Goal: Information Seeking & Learning: Learn about a topic

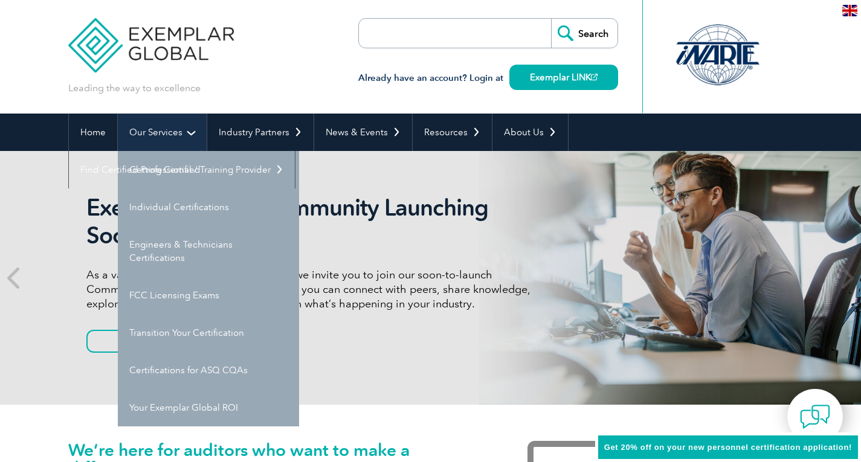
click at [172, 129] on link "Our Services" at bounding box center [162, 132] width 89 height 37
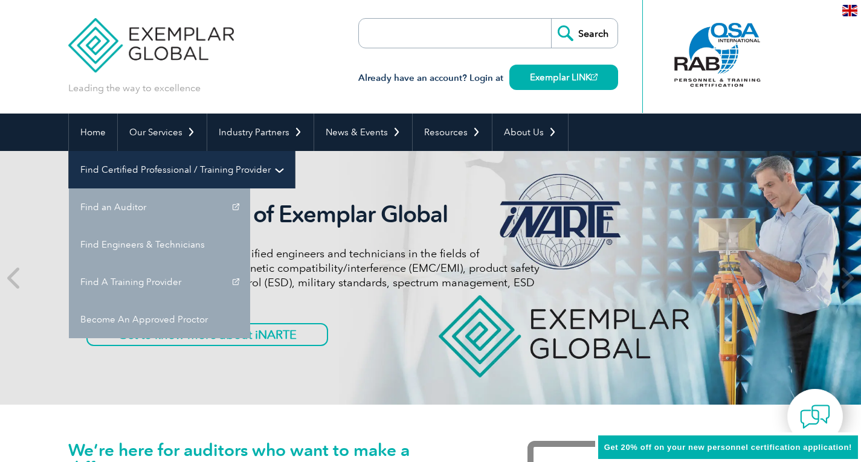
click at [295, 151] on link "Find Certified Professional / Training Provider" at bounding box center [182, 169] width 226 height 37
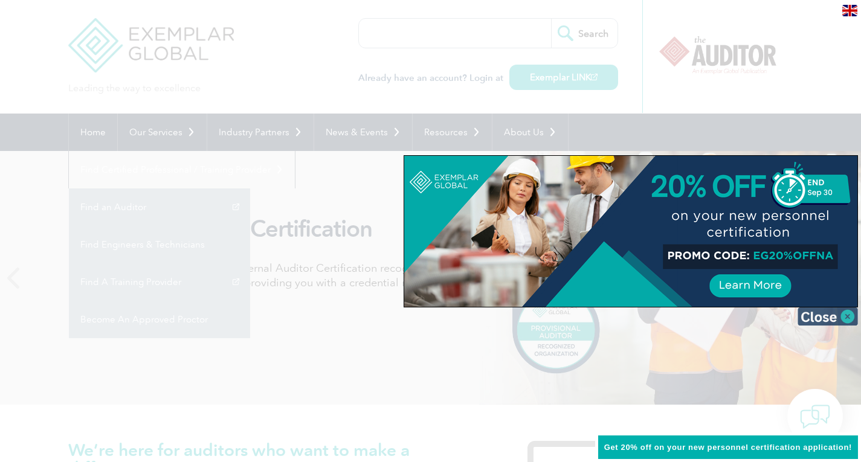
click at [843, 312] on img at bounding box center [827, 316] width 60 height 18
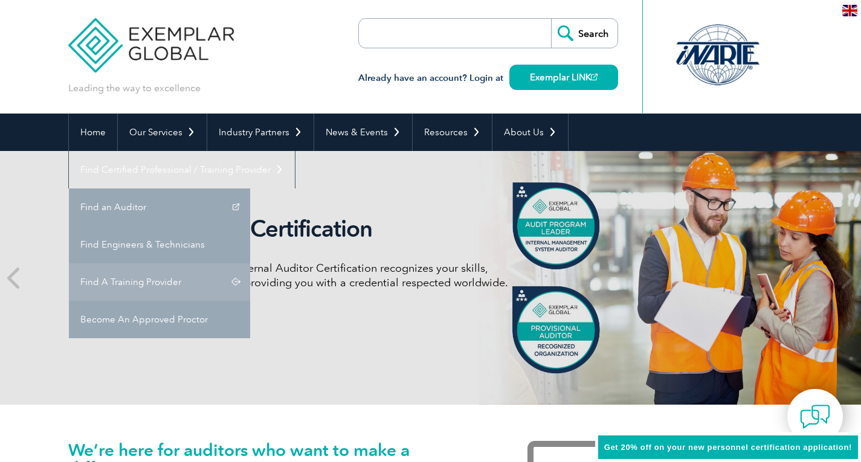
click at [250, 263] on link "Find A Training Provider" at bounding box center [159, 281] width 181 height 37
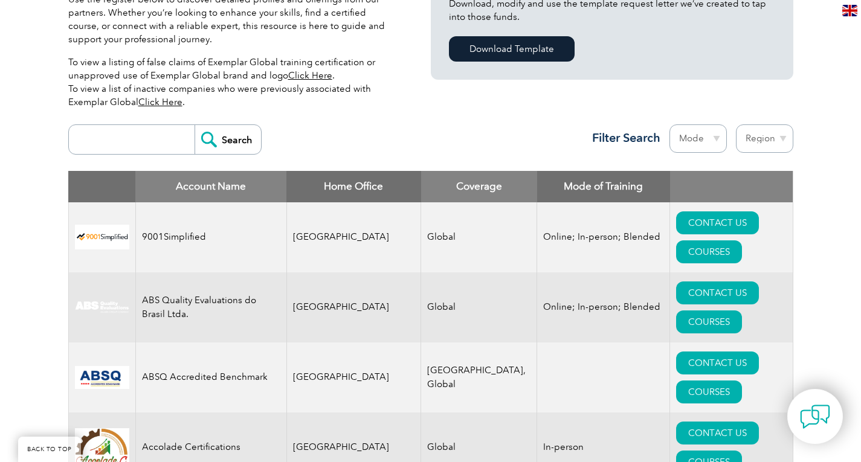
scroll to position [362, 0]
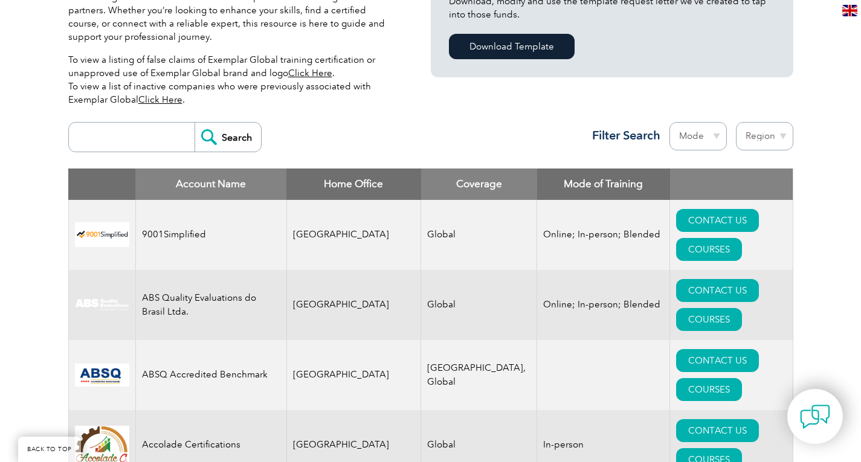
click at [117, 135] on input "search" at bounding box center [135, 137] width 120 height 29
type input "42001"
click at [194, 123] on input "Search" at bounding box center [227, 137] width 66 height 29
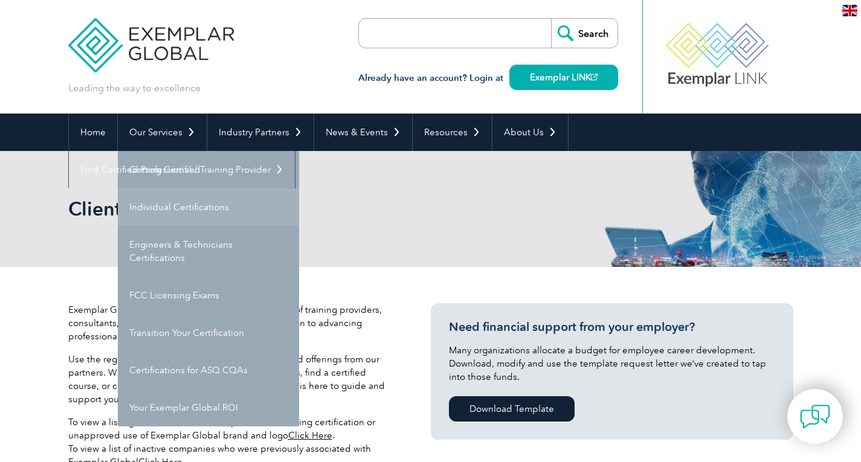
click at [158, 205] on link "Individual Certifications" at bounding box center [208, 206] width 181 height 37
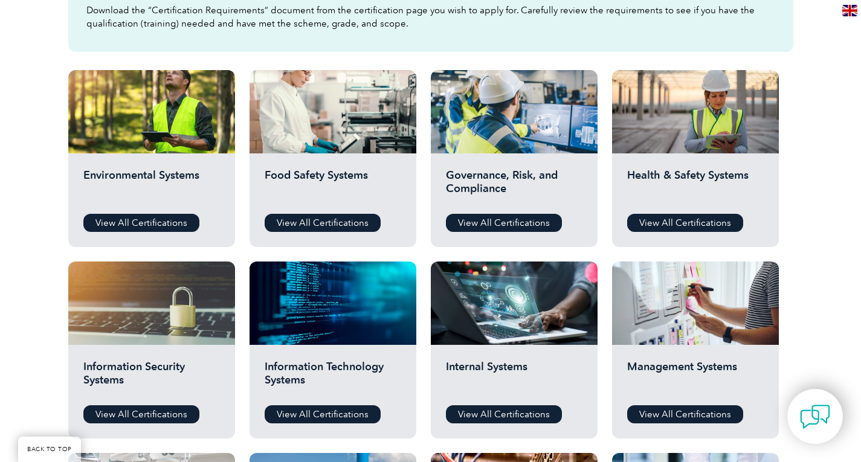
scroll to position [423, 0]
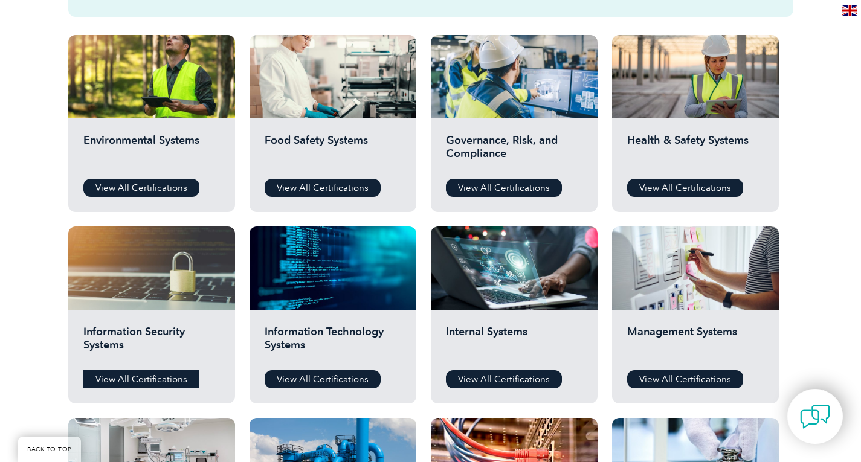
click at [127, 371] on link "View All Certifications" at bounding box center [141, 379] width 116 height 18
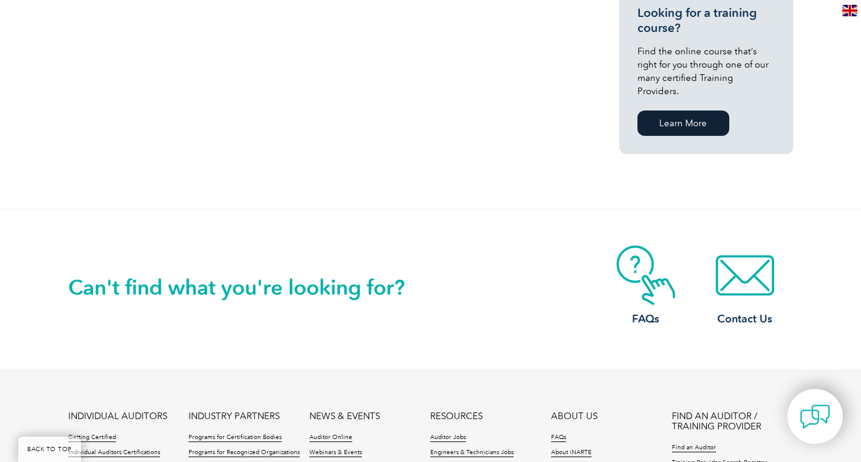
scroll to position [1027, 0]
